Goal: Share content: Share content

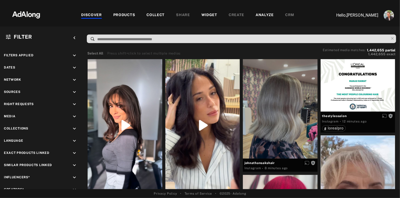
click at [126, 16] on div "PRODUCTS" at bounding box center [124, 15] width 22 height 6
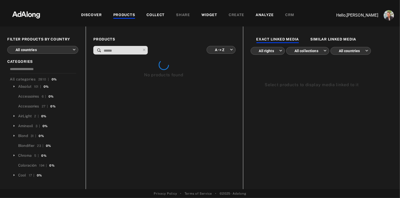
click at [116, 53] on input at bounding box center [121, 50] width 37 height 7
paste input "**********"
type input "**********"
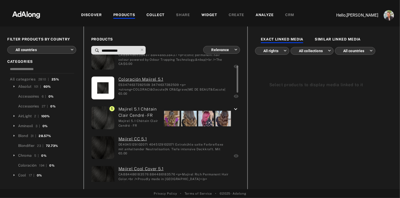
scroll to position [28, 0]
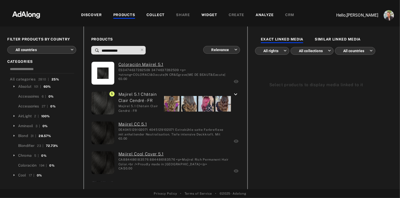
type input "**********"
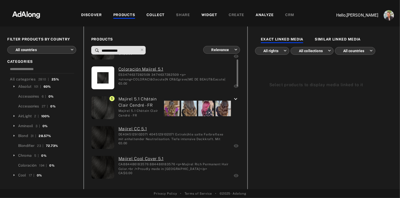
scroll to position [27, 0]
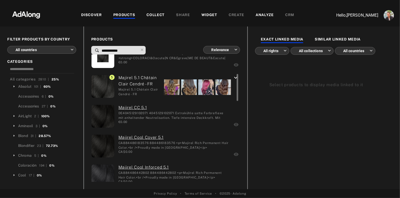
scroll to position [53, 0]
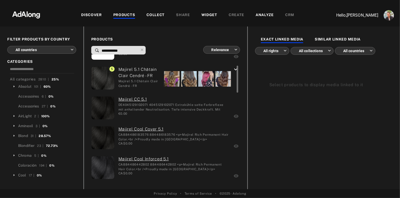
click at [233, 68] on icon "keyboard_arrow_down" at bounding box center [236, 69] width 6 height 6
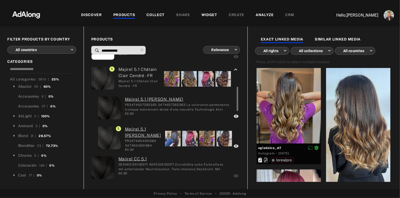
scroll to position [71, 0]
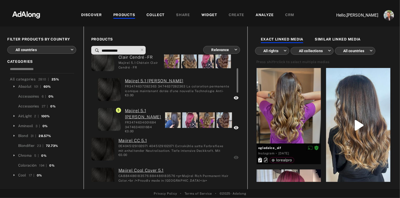
click at [143, 153] on div "€0.00" at bounding box center [174, 155] width 111 height 5
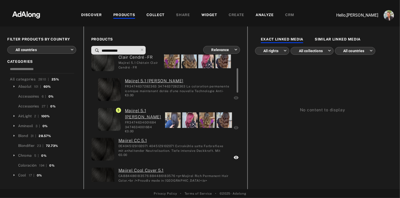
click at [171, 121] on div at bounding box center [173, 120] width 16 height 16
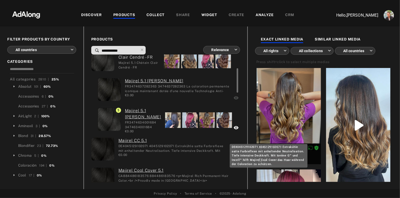
click at [164, 146] on div "DE4045129102071 4045129102071 Extrakühle satte Farbreflexe mit anhaltender Neut…" at bounding box center [174, 148] width 111 height 9
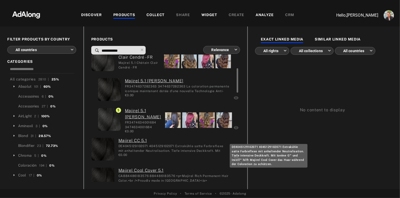
click at [177, 147] on div "DE4045129102071 4045129102071 Extrakühle satte Farbreflexe mit anhaltender Neut…" at bounding box center [174, 148] width 111 height 9
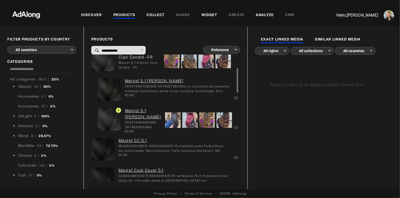
click at [168, 118] on div at bounding box center [173, 120] width 16 height 16
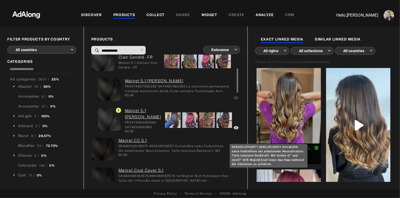
click at [161, 147] on div "DE4045129102071 4045129102071 Extrakühle satte Farbreflexe mit anhaltender Neut…" at bounding box center [174, 148] width 111 height 9
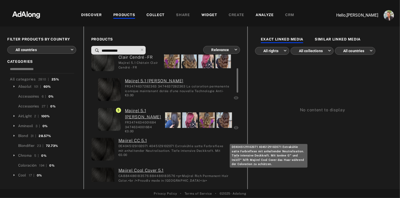
click at [167, 151] on div "DE4045129102071 4045129102071 Extrakühle satte Farbreflexe mit anhaltender Neut…" at bounding box center [174, 148] width 111 height 9
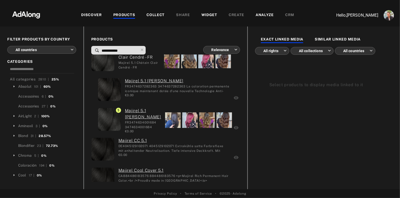
click at [55, 50] on body "DISCOVER PRODUCTS COLLECT SHARE WIDGET CREATE ANALYZE CRM Hello, Nathan Deverre…" at bounding box center [200, 99] width 400 height 198
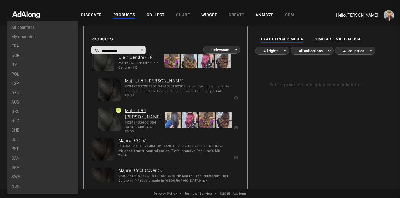
click at [21, 94] on li "DEU" at bounding box center [42, 92] width 71 height 9
type input "***"
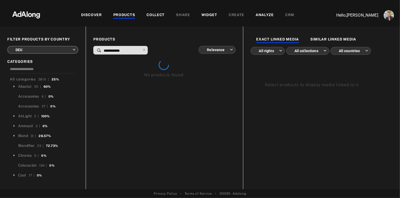
scroll to position [0, 0]
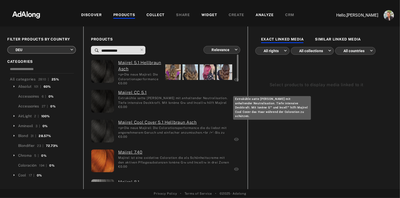
click at [150, 99] on div "Extrakühle satte Farbreflexe mit anhaltender Neutralisation. Tiefe intensive De…" at bounding box center [174, 100] width 112 height 9
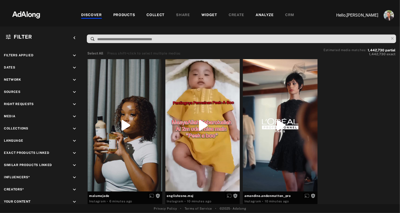
click at [151, 15] on div "COLLECT" at bounding box center [156, 15] width 18 height 6
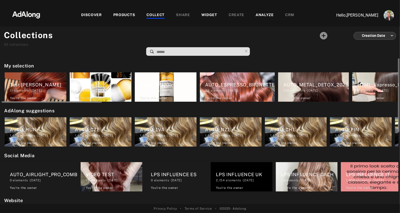
click at [33, 79] on div "Test Nathan 11 elements · 2025.09.10 You're the owner delete" at bounding box center [36, 86] width 62 height 29
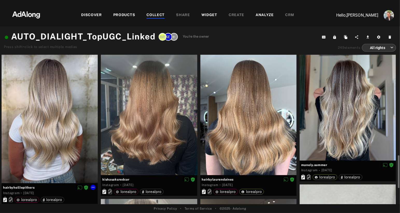
scroll to position [86, 0]
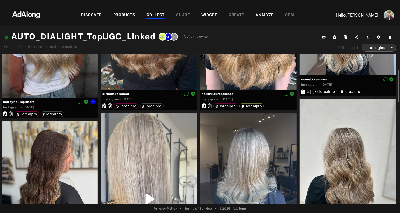
click at [49, 76] on div at bounding box center [50, 33] width 96 height 128
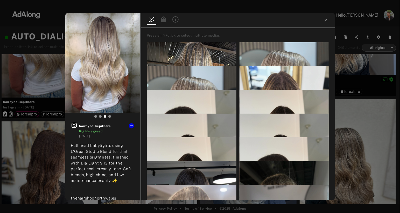
click at [167, 21] on div at bounding box center [163, 20] width 9 height 8
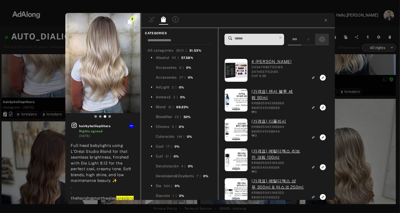
click at [324, 39] on icon "Show only exact products linked" at bounding box center [323, 39] width 6 height 6
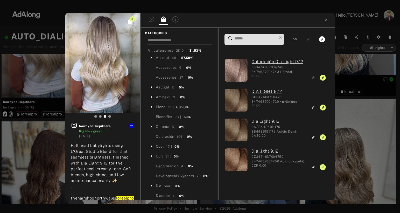
click at [345, 29] on div "8 hairbyholliepithers Rights agreed 4 months ago Full head babylights using L’O…" at bounding box center [200, 106] width 400 height 213
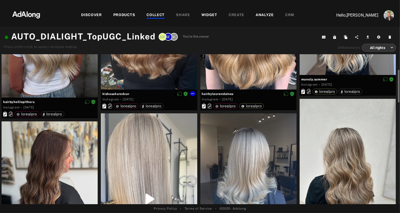
click at [145, 75] on div at bounding box center [149, 29] width 96 height 120
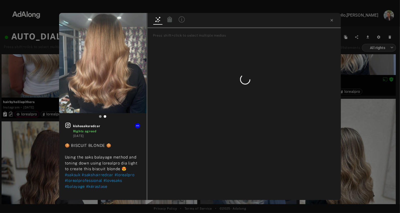
click at [171, 20] on icon at bounding box center [169, 19] width 5 height 6
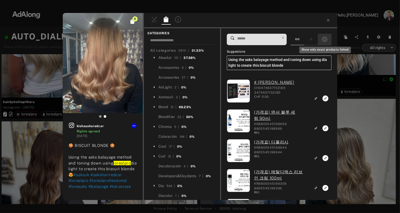
click at [325, 39] on icon "Show only exact products linked" at bounding box center [325, 39] width 6 height 6
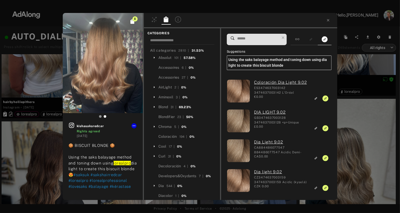
click at [349, 26] on div "8 kishasaksredcar Rights agreed 5 months ago 🍪 BISCUIT BLONDE 🍪 Using the saks …" at bounding box center [200, 106] width 400 height 213
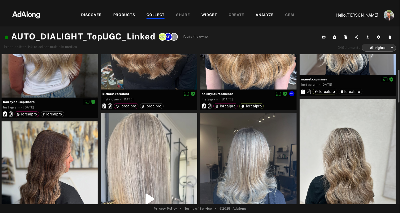
click at [244, 67] on div at bounding box center [248, 29] width 96 height 120
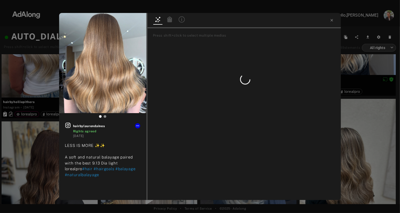
click at [172, 18] on icon at bounding box center [169, 19] width 5 height 6
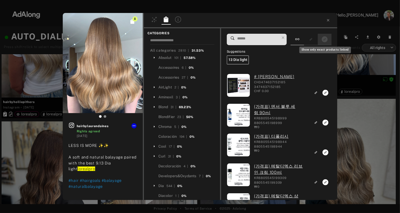
click at [328, 38] on button "Show only exact products linked" at bounding box center [325, 39] width 10 height 7
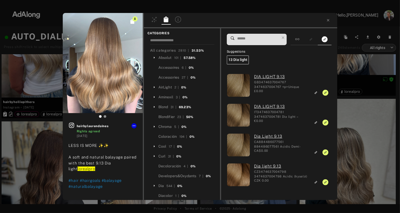
click at [355, 24] on div "8 hairbylaurendaines Rights agreed 5 months ago LESS IS MORE ✨✨ A soft and natu…" at bounding box center [200, 106] width 400 height 213
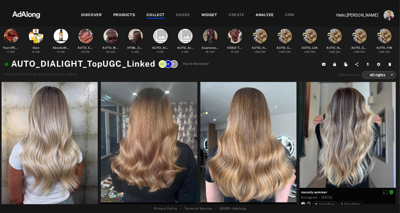
click at [159, 14] on div "COLLECT" at bounding box center [156, 15] width 18 height 6
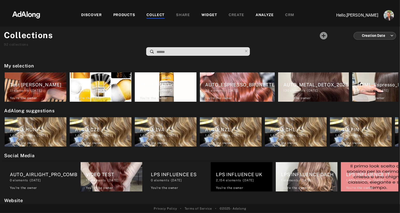
click at [165, 49] on input at bounding box center [199, 52] width 87 height 7
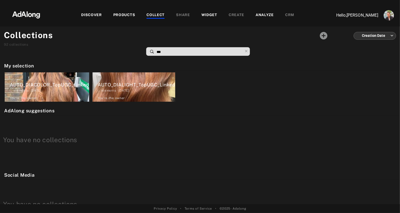
type input "****"
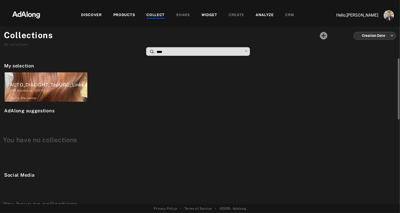
click at [56, 83] on div "AUTO_DIALIGHT_TopUGC_Linked" at bounding box center [49, 84] width 78 height 7
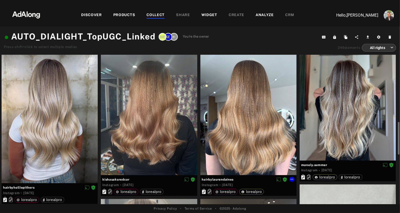
scroll to position [64, 0]
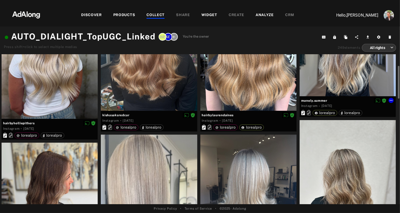
click at [326, 80] on div at bounding box center [348, 43] width 96 height 106
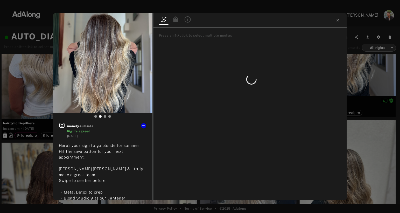
click at [175, 20] on icon at bounding box center [176, 19] width 5 height 6
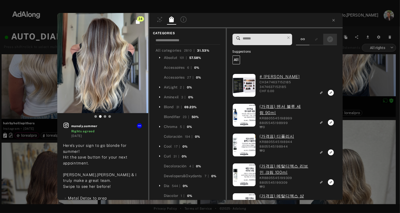
click at [330, 39] on rect "Show only exact products linked" at bounding box center [330, 39] width 6 height 6
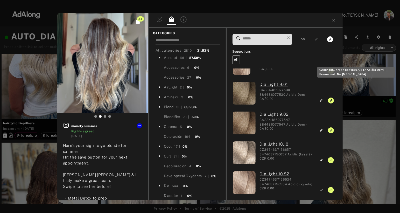
scroll to position [380, 0]
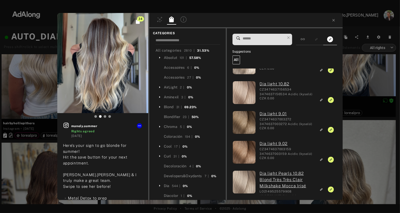
click at [359, 25] on div "34 manely.summer Rights agreed 5 months ago Here’s your sign to go blonde for s…" at bounding box center [200, 106] width 400 height 213
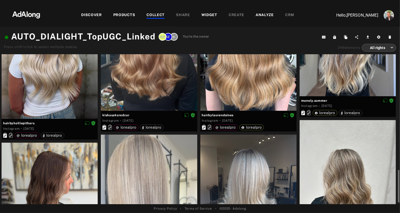
scroll to position [175, 0]
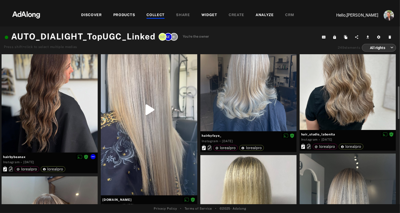
click at [32, 110] on div at bounding box center [50, 92] width 96 height 120
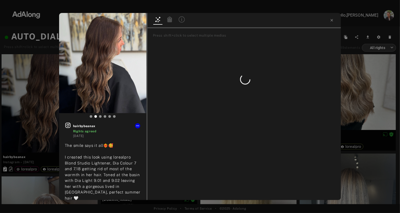
click at [169, 21] on icon at bounding box center [169, 19] width 5 height 6
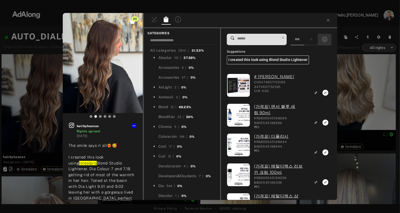
click at [322, 43] on div at bounding box center [325, 39] width 14 height 11
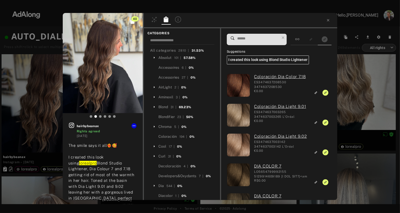
click at [348, 49] on div "40 hairbybeanax Rights agreed 5 months ago The smile says it all❤️‍🔥🥰 I created…" at bounding box center [200, 106] width 400 height 213
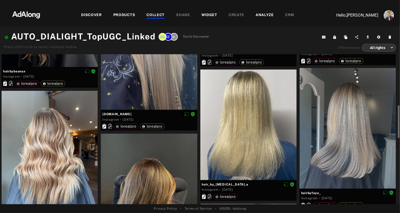
scroll to position [267, 0]
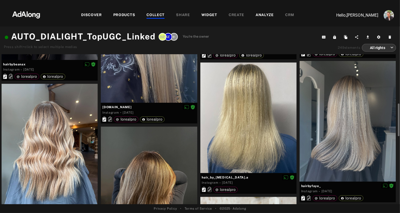
click at [152, 175] on div at bounding box center [149, 187] width 96 height 120
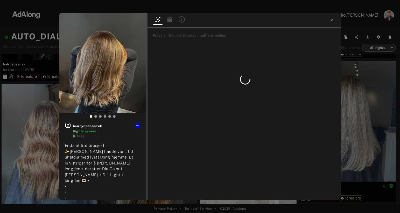
click at [167, 22] on icon at bounding box center [169, 19] width 5 height 6
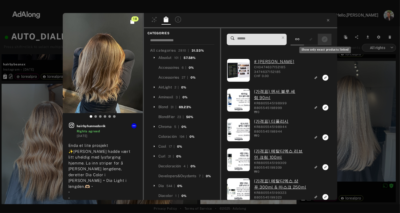
click at [326, 39] on rect "Show only exact products linked" at bounding box center [325, 39] width 6 height 6
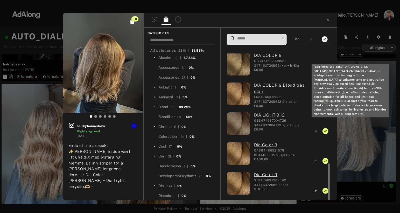
scroll to position [127, 0]
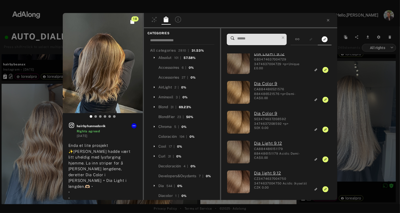
click at [374, 121] on div "18 hairbyhannedovik Rights agreed 6 months ago Enda et lite prosjekt ✨Kunden ha…" at bounding box center [200, 106] width 400 height 213
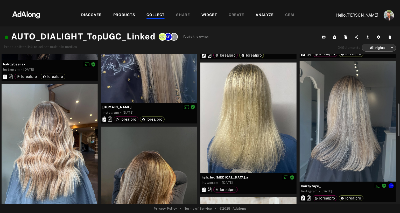
click at [358, 133] on div at bounding box center [348, 121] width 96 height 120
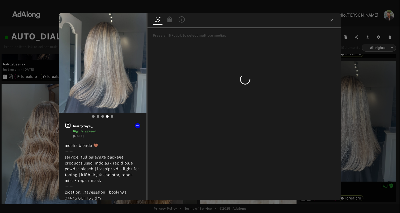
click at [171, 18] on icon at bounding box center [169, 19] width 5 height 6
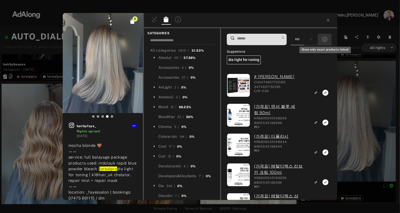
click at [323, 40] on icon "Show only exact products linked" at bounding box center [325, 39] width 6 height 6
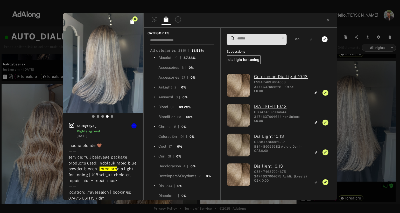
click at [366, 133] on div "8 hairbyfaye_ Rights agreed 5 months ago mocha blonde 🤎 —— service: full balaya…" at bounding box center [200, 106] width 400 height 213
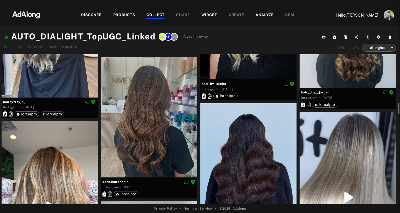
scroll to position [769, 0]
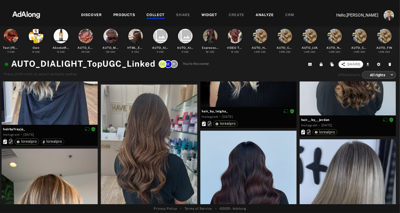
click at [355, 64] on span "Share" at bounding box center [354, 64] width 13 height 5
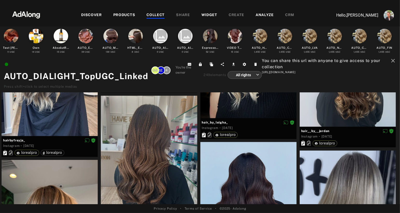
click at [306, 73] on div "https://app.adalong.com/collections/66a0a69ec1322263ab6997b6?t=tAyjMM3P89CPbhL3…" at bounding box center [329, 72] width 134 height 4
click at [304, 72] on div "https://app.adalong.com/collections/66a0a69ec1322263ab6997b6?t=tAyjMM3P89CPbhL3…" at bounding box center [329, 72] width 134 height 4
copy div "https://app.adalong.com/collections/66a0a69ec1322263ab6997b6?t=tAyjMM3P89CPbhL3…"
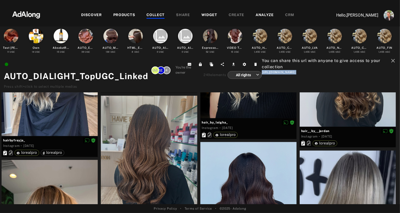
click at [27, 15] on img at bounding box center [26, 14] width 46 height 16
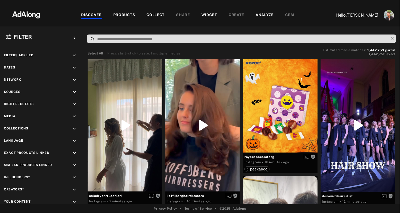
click at [124, 13] on div "PRODUCTS" at bounding box center [124, 15] width 22 height 6
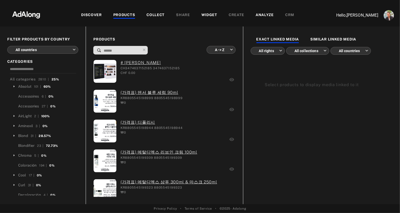
click at [53, 51] on body "DISCOVER PRODUCTS COLLECT SHARE WIDGET CREATE ANALYZE CRM Hello, [PERSON_NAME] …" at bounding box center [200, 106] width 400 height 213
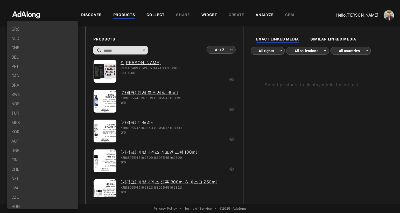
scroll to position [87, 0]
click at [23, 163] on li "CHL" at bounding box center [42, 164] width 71 height 9
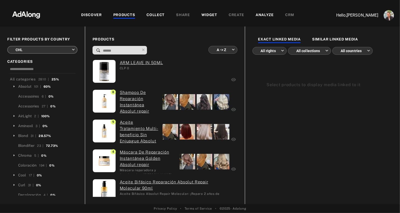
click at [34, 50] on body "DISCOVER PRODUCTS COLLECT SHARE WIDGET CREATE ANALYZE CRM Hello, [PERSON_NAME] …" at bounding box center [200, 106] width 400 height 213
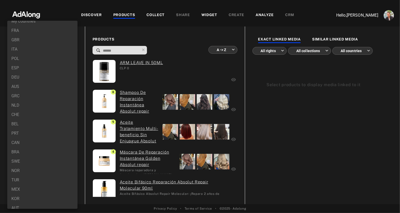
scroll to position [24, 0]
click at [29, 105] on li "CHE" at bounding box center [42, 106] width 70 height 9
type input "***"
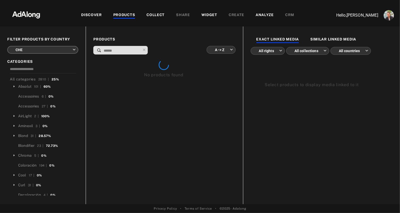
click at [225, 51] on body "DISCOVER PRODUCTS COLLECT SHARE WIDGET CREATE ANALYZE CRM Hello, [PERSON_NAME] …" at bounding box center [200, 106] width 400 height 213
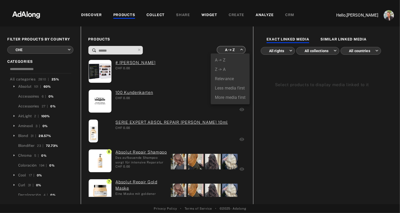
click at [216, 97] on li "More media first" at bounding box center [230, 97] width 39 height 9
type input "**********"
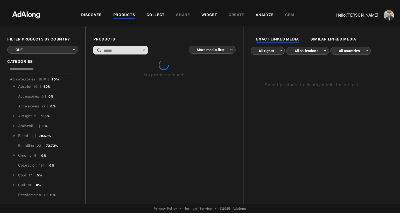
click at [118, 52] on input at bounding box center [121, 50] width 37 height 7
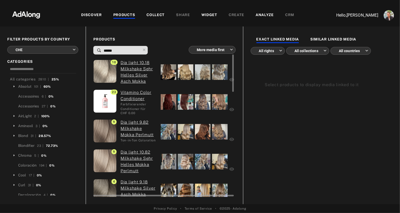
type input "******"
click at [174, 73] on div at bounding box center [169, 72] width 16 height 16
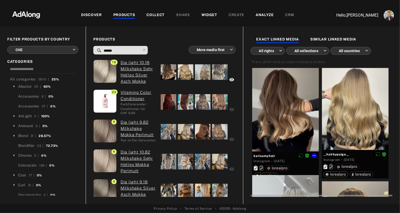
click at [283, 93] on div at bounding box center [285, 110] width 67 height 84
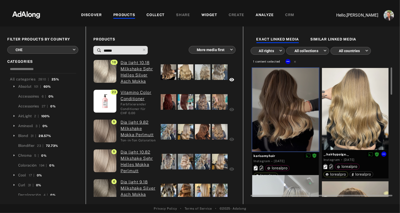
click at [359, 102] on div at bounding box center [355, 109] width 67 height 82
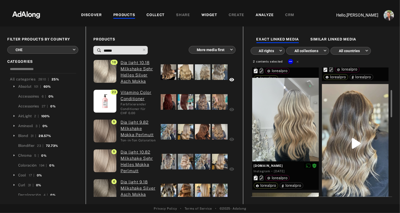
scroll to position [99, 0]
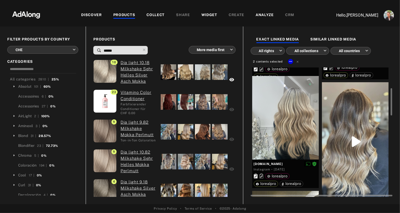
click at [346, 125] on div at bounding box center [355, 141] width 67 height 119
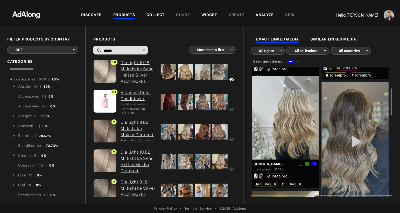
click at [295, 121] on div at bounding box center [285, 118] width 67 height 84
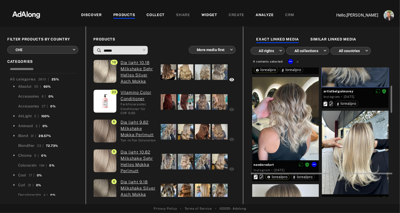
scroll to position [222, 0]
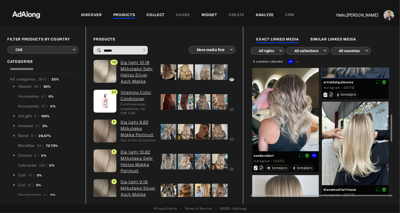
click at [295, 121] on div at bounding box center [285, 110] width 67 height 84
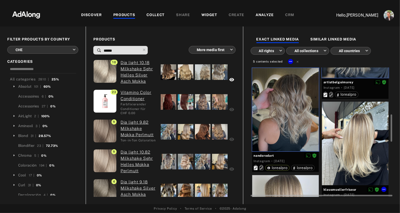
click at [345, 129] on div at bounding box center [355, 144] width 67 height 84
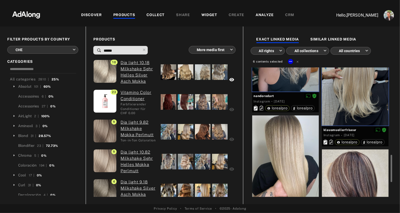
scroll to position [308, 0]
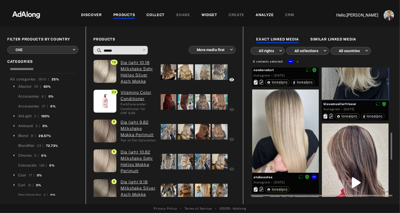
click at [297, 134] on div at bounding box center [285, 130] width 67 height 83
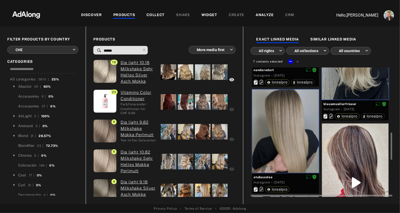
click at [349, 150] on div at bounding box center [355, 182] width 67 height 119
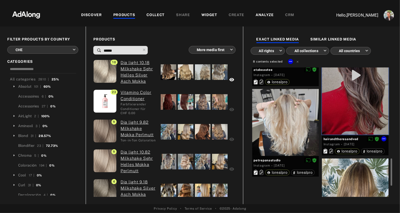
scroll to position [418, 0]
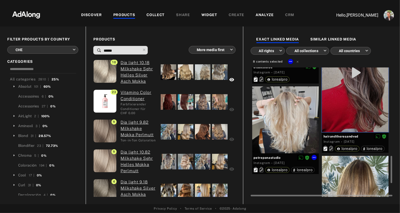
click at [301, 126] on div at bounding box center [285, 119] width 67 height 67
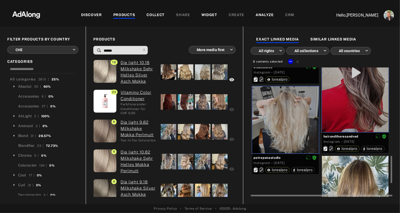
click at [341, 168] on div at bounding box center [355, 198] width 67 height 84
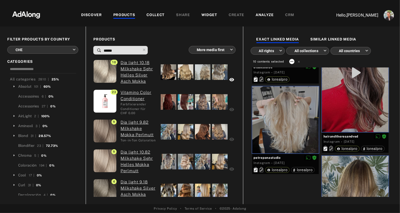
click at [292, 63] on icon at bounding box center [292, 61] width 4 height 4
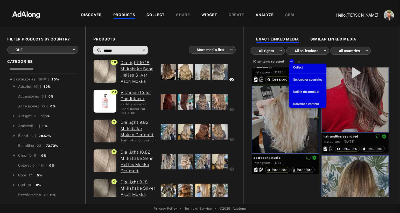
click at [297, 66] on span "Collect" at bounding box center [298, 68] width 10 height 4
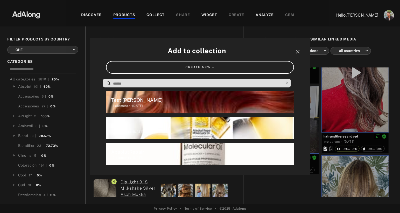
click at [206, 84] on input at bounding box center [198, 83] width 171 height 7
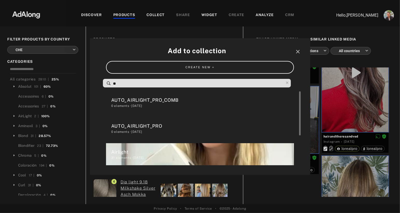
type input "*"
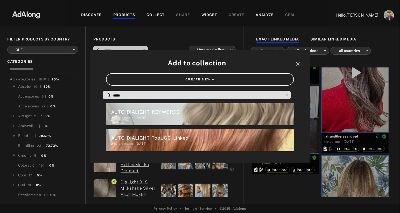
type input "*****"
click at [175, 138] on div "AUTO_DIALIGHT_TopUGC_Linked" at bounding box center [202, 137] width 183 height 7
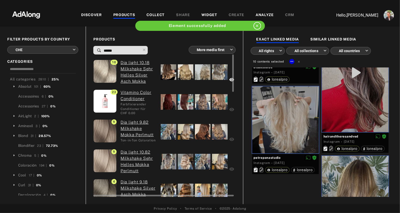
click at [168, 160] on div at bounding box center [169, 162] width 16 height 16
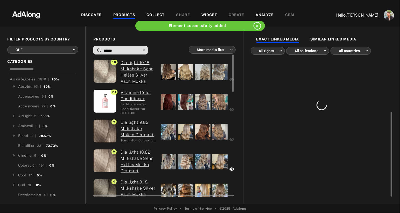
scroll to position [0, 0]
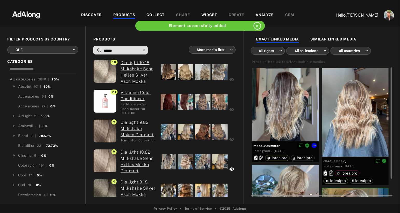
click at [302, 89] on div at bounding box center [285, 104] width 67 height 73
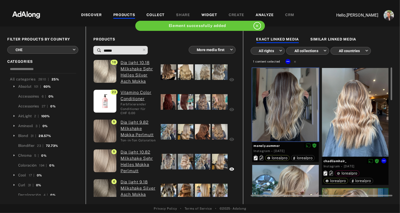
click at [331, 95] on div at bounding box center [355, 112] width 67 height 89
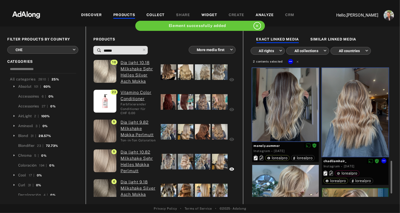
scroll to position [75, 0]
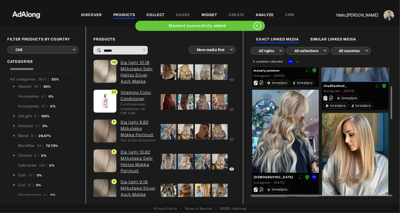
click at [298, 118] on div at bounding box center [285, 131] width 67 height 83
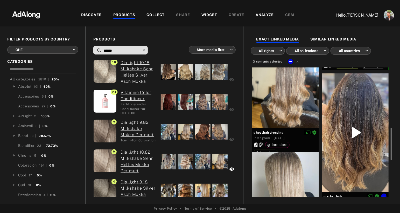
scroll to position [225, 0]
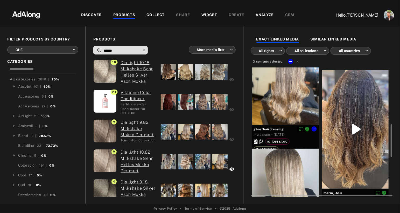
click at [312, 107] on div at bounding box center [285, 86] width 67 height 78
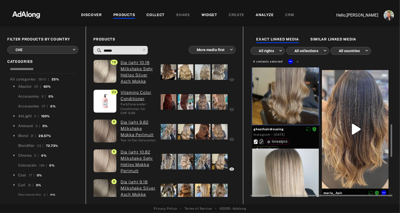
click at [348, 108] on div at bounding box center [355, 129] width 67 height 119
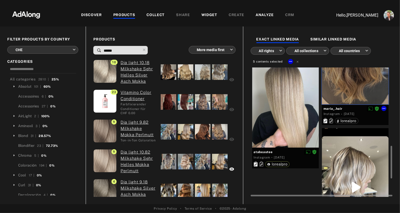
scroll to position [320, 0]
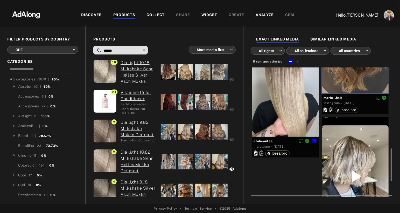
click at [306, 108] on div at bounding box center [285, 94] width 67 height 83
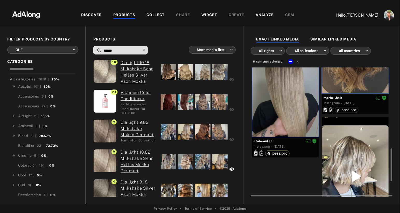
click at [342, 154] on div at bounding box center [355, 176] width 67 height 119
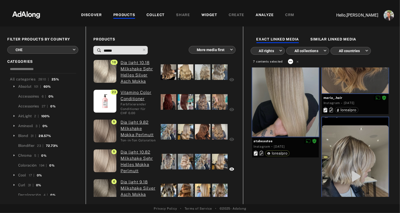
click at [289, 60] on icon at bounding box center [291, 61] width 4 height 4
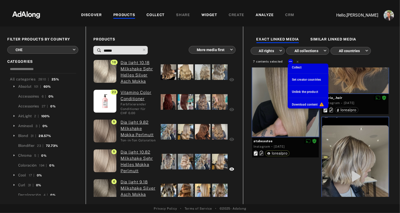
click at [296, 67] on span "Collect" at bounding box center [297, 68] width 10 height 4
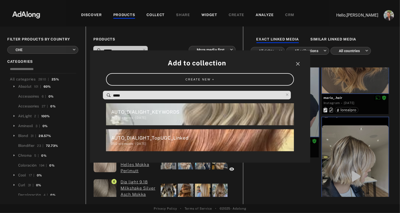
click at [231, 93] on input "*****" at bounding box center [198, 95] width 171 height 7
click at [179, 137] on div "AUTO_DIALIGHT_TopUGC_Linked" at bounding box center [202, 137] width 183 height 7
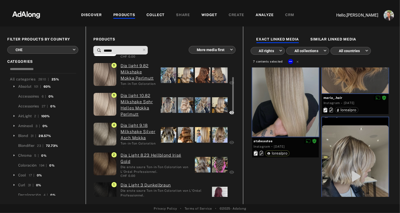
scroll to position [55, 0]
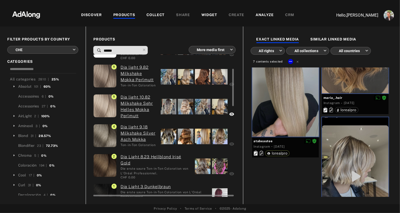
click at [170, 137] on div at bounding box center [169, 137] width 16 height 16
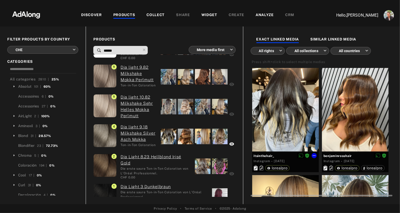
scroll to position [3, 0]
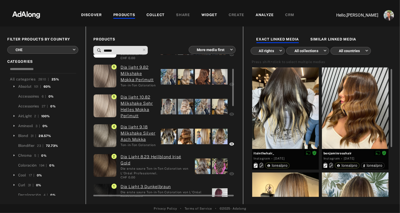
click at [171, 107] on div at bounding box center [169, 107] width 16 height 16
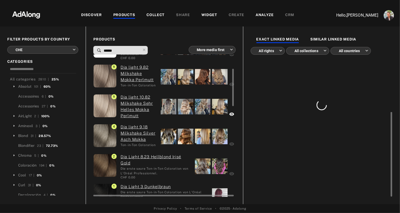
scroll to position [0, 0]
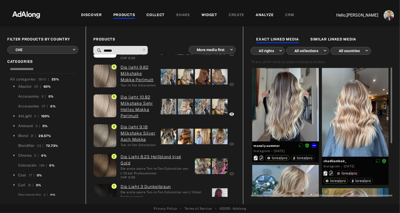
click at [305, 120] on div at bounding box center [285, 104] width 67 height 73
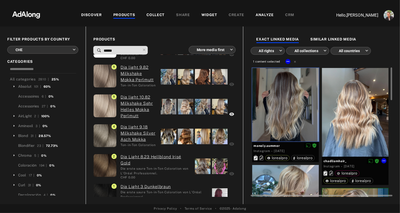
click at [354, 119] on div at bounding box center [355, 112] width 67 height 89
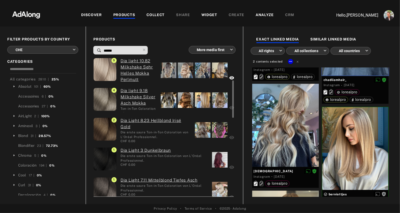
scroll to position [93, 0]
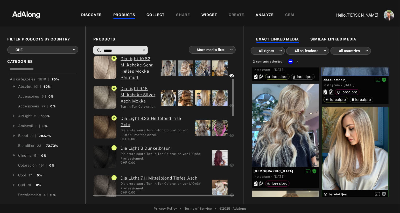
click at [219, 188] on div at bounding box center [220, 188] width 16 height 16
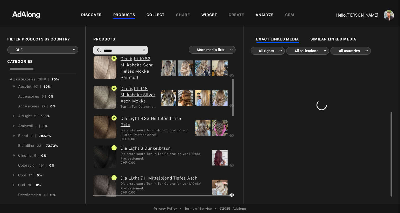
scroll to position [0, 0]
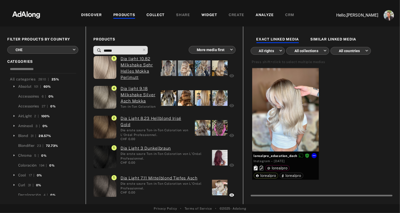
click at [278, 95] on div at bounding box center [285, 110] width 67 height 84
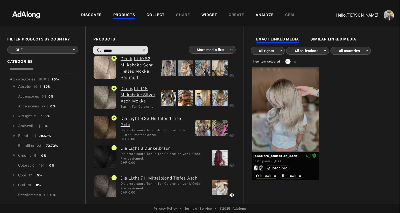
click at [288, 61] on icon at bounding box center [288, 61] width 4 height 4
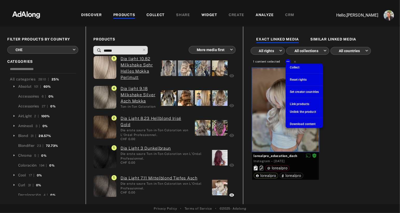
click at [294, 68] on span "Collect" at bounding box center [295, 68] width 10 height 4
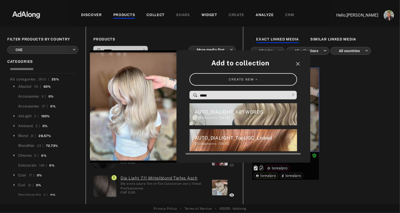
click at [220, 134] on div "AUTO_DIALIGHT_TopUGC_Linked 251 elements · [DATE]" at bounding box center [244, 140] width 108 height 22
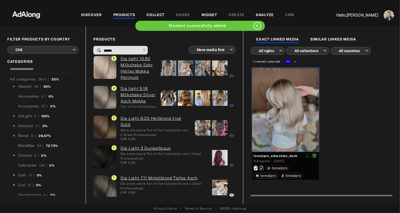
click at [349, 122] on div "lorealpro_education_dach Instagram · [DATE] lorealpro lorealpro lorealpro" at bounding box center [321, 125] width 140 height 115
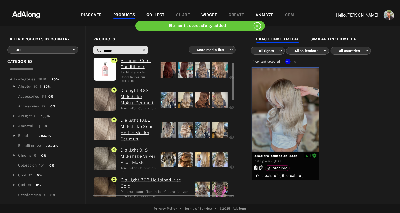
scroll to position [20, 0]
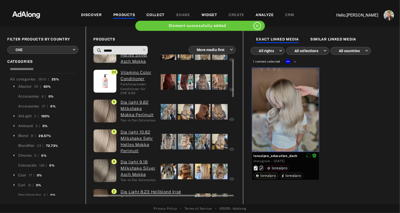
click at [169, 108] on div at bounding box center [169, 112] width 16 height 16
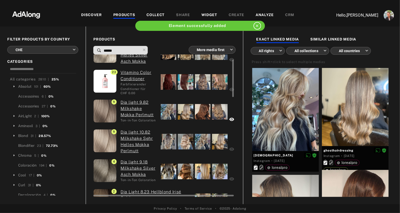
click at [164, 138] on div at bounding box center [169, 142] width 16 height 16
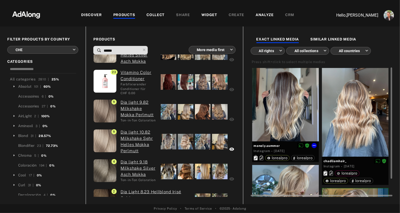
click at [278, 120] on div at bounding box center [285, 104] width 67 height 73
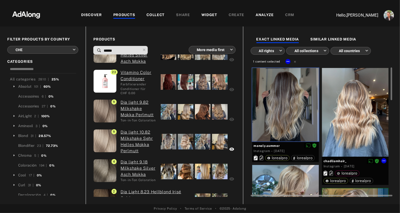
click at [345, 117] on div at bounding box center [355, 112] width 67 height 89
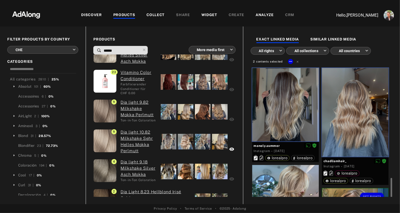
scroll to position [94, 0]
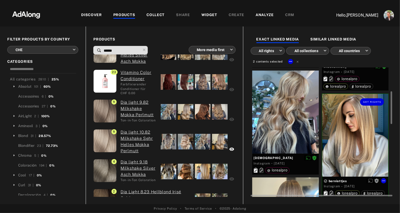
click at [345, 117] on div "Get rights" at bounding box center [355, 135] width 66 height 83
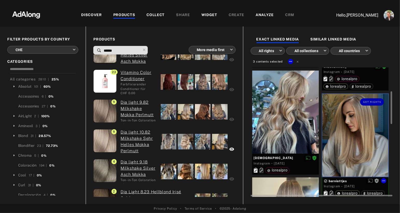
click at [345, 117] on div "Get rights" at bounding box center [355, 135] width 66 height 83
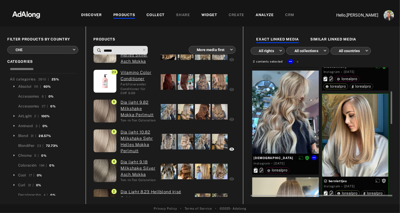
click at [293, 110] on div at bounding box center [285, 112] width 67 height 83
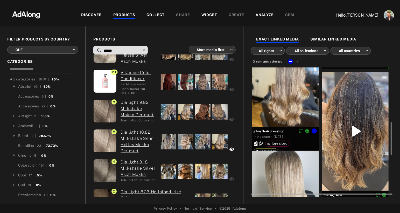
scroll to position [226, 0]
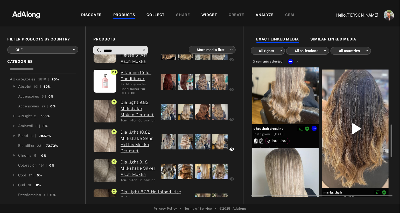
click at [293, 110] on div at bounding box center [285, 85] width 67 height 78
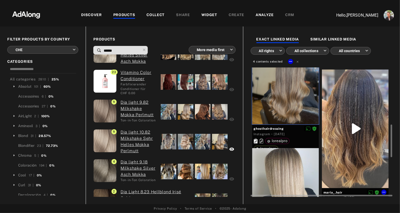
click at [358, 126] on div at bounding box center [355, 129] width 67 height 119
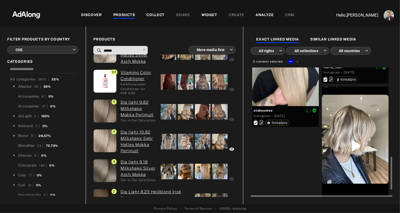
scroll to position [351, 0]
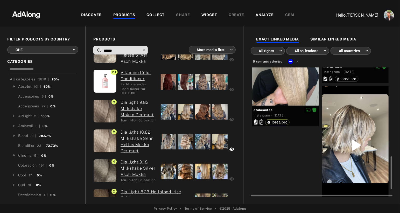
click at [358, 126] on div at bounding box center [355, 145] width 67 height 119
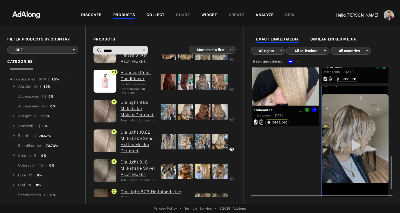
click at [295, 96] on div at bounding box center [285, 63] width 67 height 83
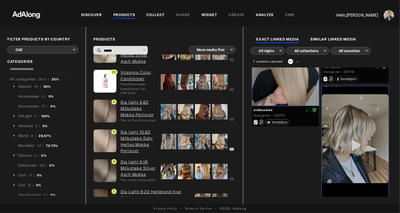
click at [289, 61] on icon at bounding box center [290, 61] width 3 height 1
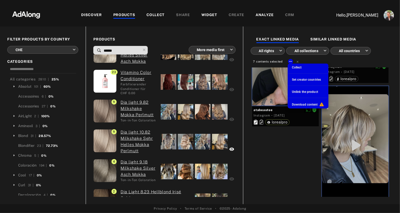
click at [294, 67] on span "Collect" at bounding box center [297, 68] width 10 height 4
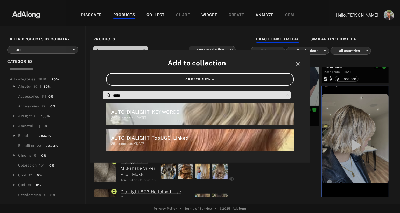
click at [219, 94] on input "*****" at bounding box center [198, 95] width 171 height 7
click at [170, 137] on div "AUTO_DIALIGHT_TopUGC_Linked" at bounding box center [202, 137] width 183 height 7
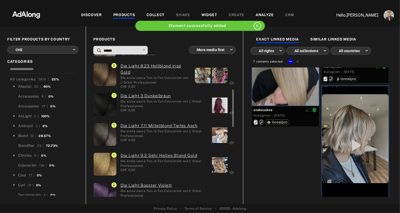
scroll to position [147, 0]
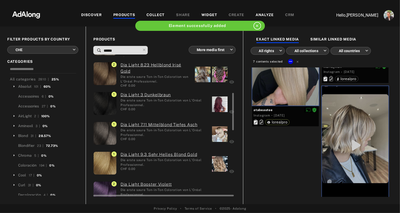
click at [179, 169] on div "CHF 0.00" at bounding box center [164, 169] width 87 height 5
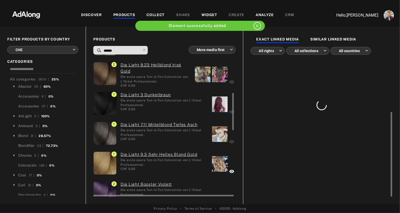
scroll to position [0, 0]
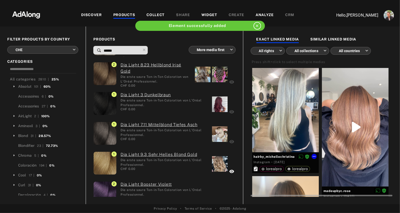
click at [271, 110] on div at bounding box center [285, 110] width 67 height 84
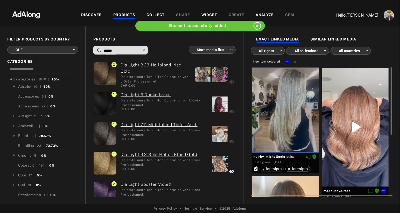
click at [322, 98] on div at bounding box center [355, 127] width 67 height 119
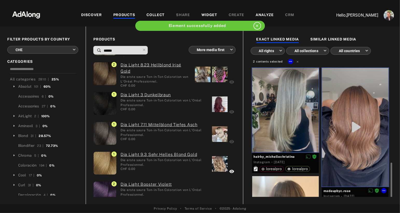
scroll to position [105, 0]
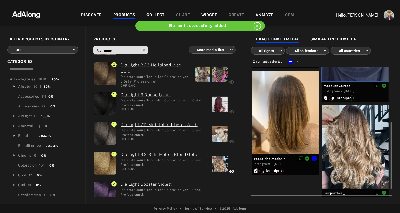
click at [294, 114] on div at bounding box center [285, 112] width 67 height 83
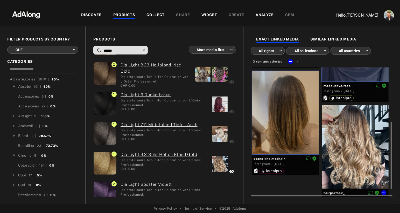
click at [341, 133] on div at bounding box center [355, 147] width 67 height 84
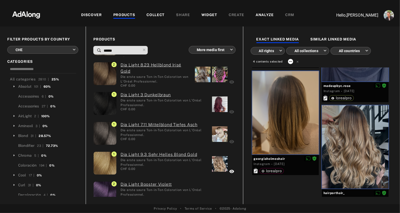
click at [289, 59] on icon at bounding box center [291, 61] width 4 height 4
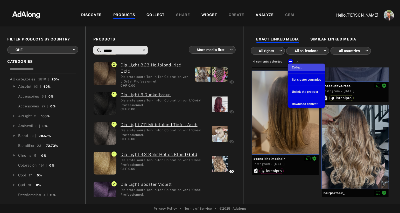
click at [297, 67] on span "Collect" at bounding box center [297, 68] width 10 height 4
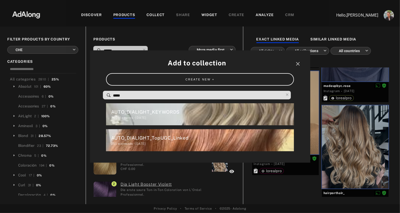
click at [170, 143] on div "251 elements · [DATE]" at bounding box center [202, 143] width 183 height 5
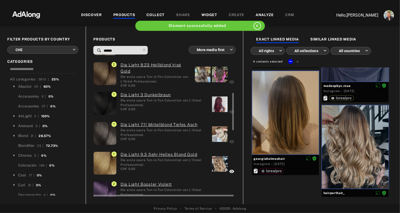
click at [190, 141] on div "CHF 0.00" at bounding box center [164, 139] width 87 height 5
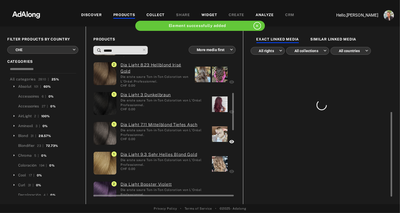
scroll to position [0, 0]
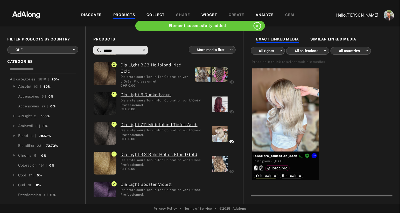
click at [301, 111] on div at bounding box center [285, 110] width 67 height 84
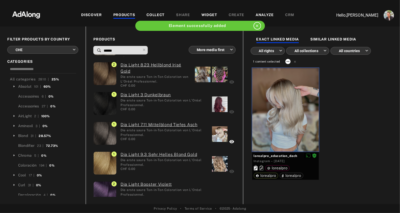
click at [288, 63] on icon at bounding box center [288, 61] width 4 height 4
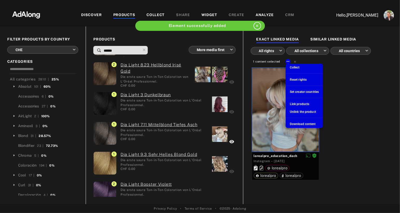
click at [293, 68] on span "Collect" at bounding box center [295, 68] width 10 height 4
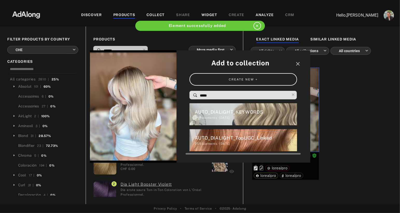
click at [223, 140] on div "AUTO_DIALIGHT_TopUGC_Linked" at bounding box center [246, 137] width 102 height 7
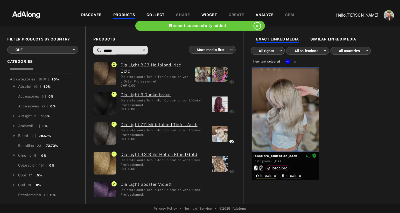
click at [343, 122] on div "lorealpro_education_dach Instagram · [DATE] lorealpro lorealpro lorealpro" at bounding box center [321, 125] width 140 height 115
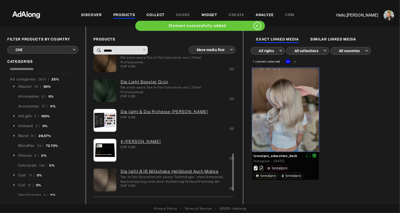
scroll to position [399, 0]
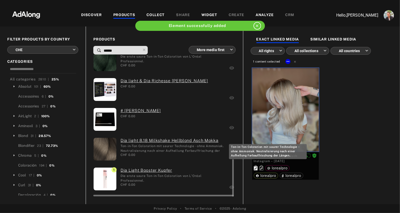
click at [180, 150] on div "Ton-in-Ton Coloration mit saurer Technologie - ohne Ammoniak. Neutralisierung n…" at bounding box center [173, 148] width 105 height 9
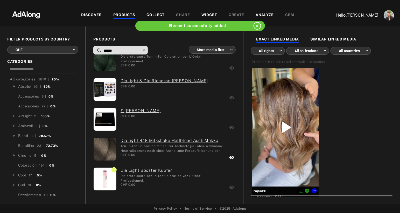
click at [283, 96] on div at bounding box center [285, 127] width 67 height 119
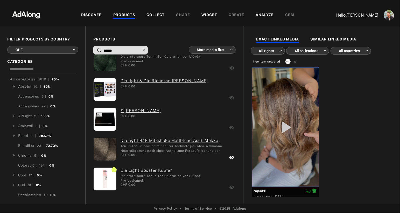
click at [288, 61] on icon at bounding box center [288, 61] width 3 height 1
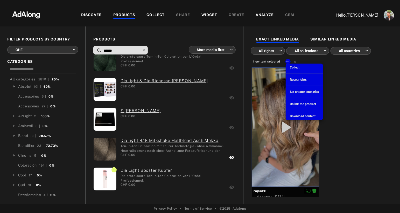
click at [293, 68] on span "Collect" at bounding box center [295, 68] width 10 height 4
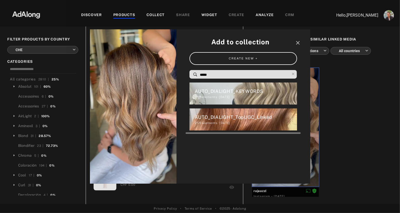
click at [227, 116] on div "AUTO_DIALIGHT_TopUGC_Linked" at bounding box center [246, 117] width 102 height 7
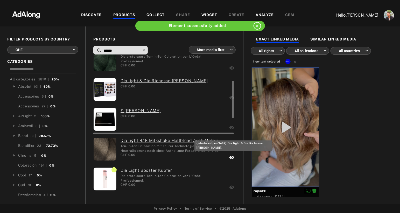
scroll to position [0, 0]
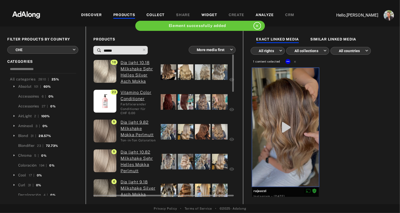
click at [171, 132] on div at bounding box center [169, 132] width 16 height 16
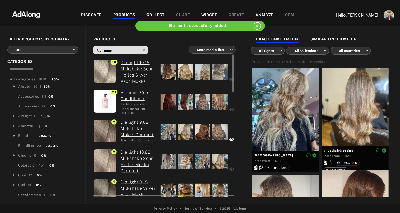
click at [171, 71] on div at bounding box center [169, 72] width 16 height 16
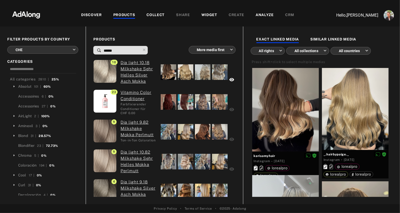
click at [26, 14] on img at bounding box center [26, 14] width 46 height 16
